Goal: Task Accomplishment & Management: Complete application form

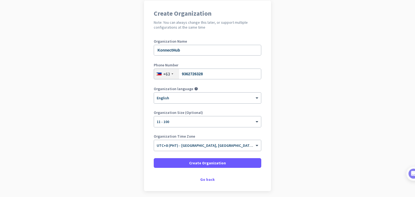
scroll to position [37, 0]
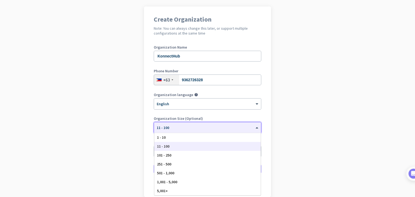
click at [227, 128] on div at bounding box center [207, 126] width 107 height 5
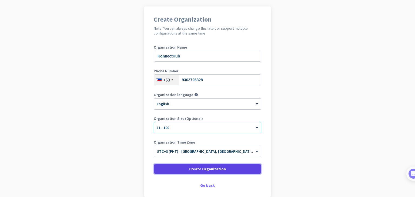
click at [188, 172] on span at bounding box center [207, 169] width 107 height 13
click at [192, 170] on span "Create Organization" at bounding box center [207, 168] width 37 height 5
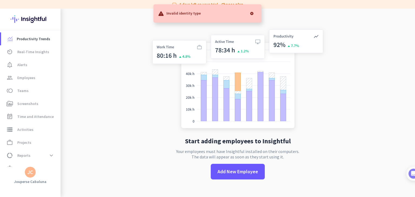
click at [251, 11] on div at bounding box center [251, 13] width 11 height 11
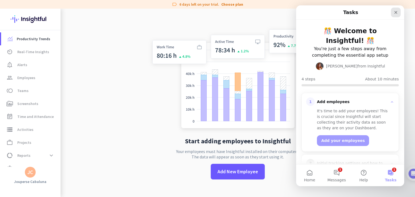
click at [395, 12] on icon "Close" at bounding box center [395, 12] width 3 height 3
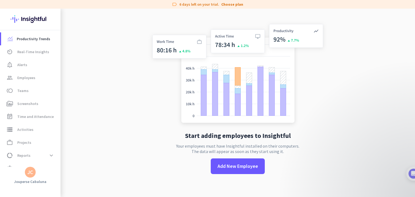
scroll to position [9, 0]
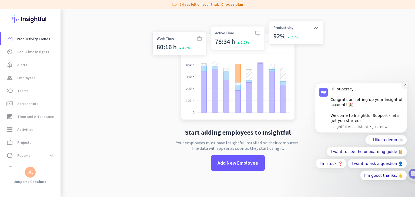
click at [405, 86] on icon "Dismiss notification" at bounding box center [405, 84] width 3 height 3
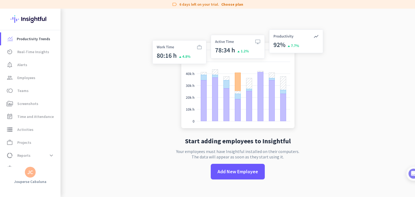
scroll to position [0, 0]
